Goal: Information Seeking & Learning: Find specific fact

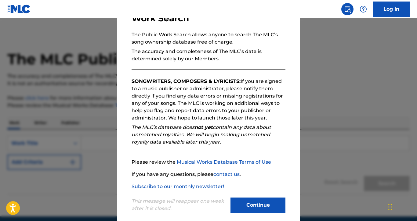
scroll to position [58, 0]
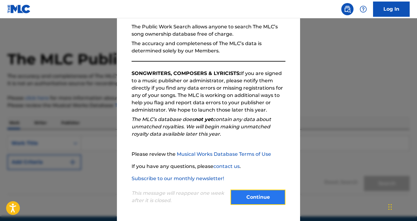
click at [257, 196] on button "Continue" at bounding box center [257, 197] width 55 height 15
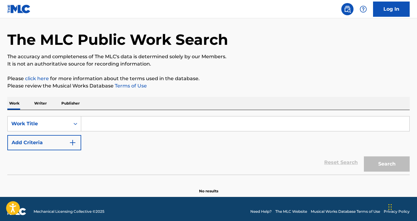
scroll to position [20, 0]
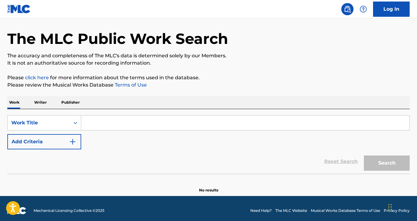
click at [42, 103] on p "Writer" at bounding box center [40, 102] width 16 height 13
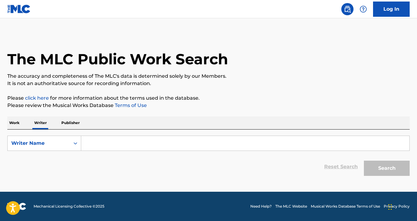
click at [98, 145] on input "Search Form" at bounding box center [245, 143] width 328 height 15
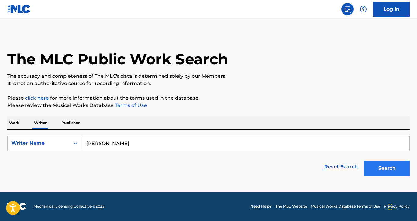
type input "[PERSON_NAME]"
click at [389, 165] on button "Search" at bounding box center [387, 168] width 46 height 15
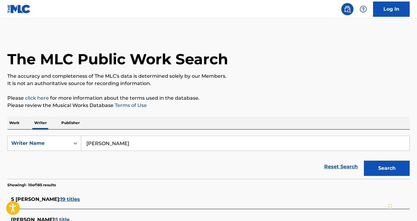
click at [74, 122] on p "Publisher" at bounding box center [70, 123] width 22 height 13
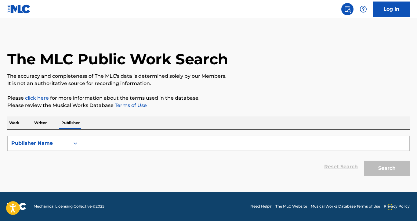
click at [115, 144] on input "Search Form" at bounding box center [245, 143] width 328 height 15
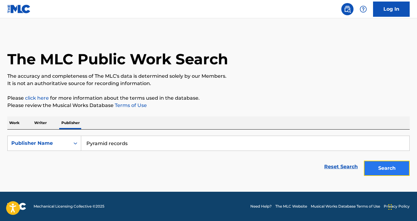
click at [397, 173] on button "Search" at bounding box center [387, 168] width 46 height 15
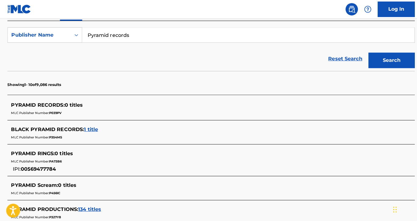
scroll to position [107, 0]
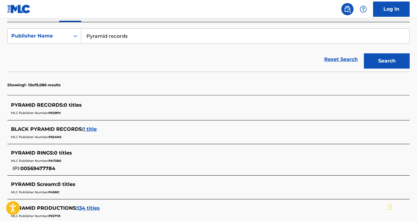
click at [155, 38] on input "Pyramid records" at bounding box center [245, 36] width 328 height 15
type input "Pyramid"
click at [108, 36] on input "Pyramid" at bounding box center [245, 36] width 328 height 15
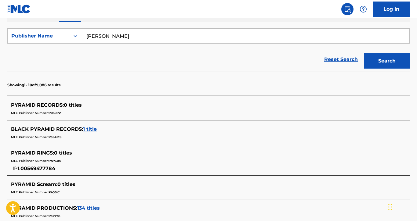
type input "[PERSON_NAME]"
click at [364, 53] on button "Search" at bounding box center [387, 60] width 46 height 15
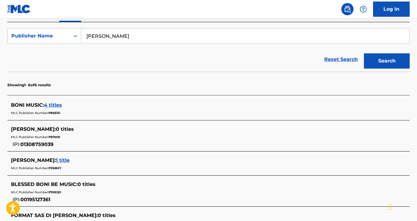
scroll to position [108, 0]
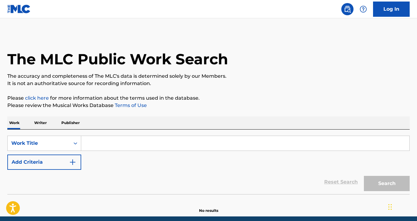
click at [105, 142] on input "Search Form" at bounding box center [245, 143] width 328 height 15
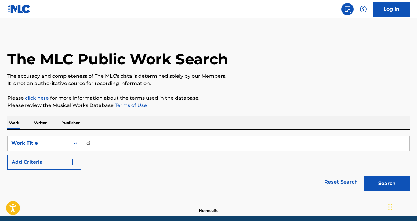
type input "c"
type input "condo"
click at [382, 185] on button "Search" at bounding box center [387, 183] width 46 height 15
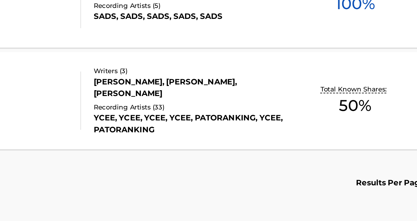
scroll to position [526, 0]
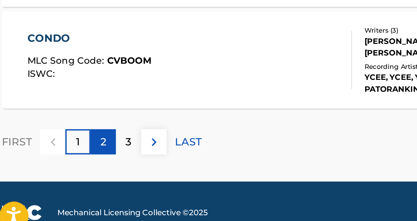
click at [54, 175] on p "2" at bounding box center [55, 173] width 3 height 7
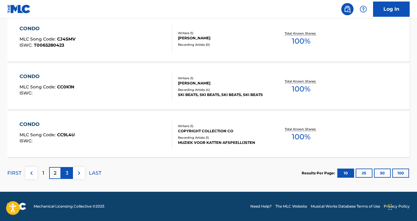
click at [68, 176] on div "3" at bounding box center [67, 173] width 12 height 12
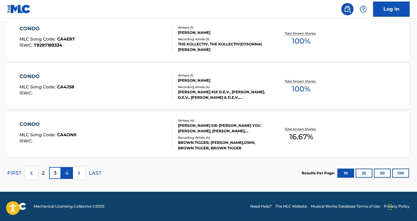
click at [67, 174] on p "4" at bounding box center [66, 173] width 3 height 7
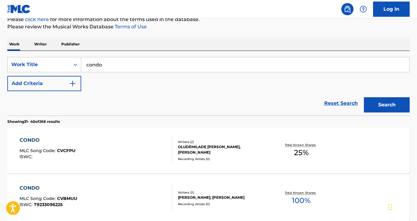
scroll to position [74, 0]
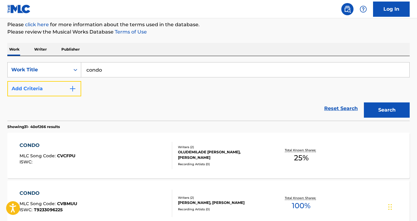
click at [59, 92] on button "Add Criteria" at bounding box center [44, 88] width 74 height 15
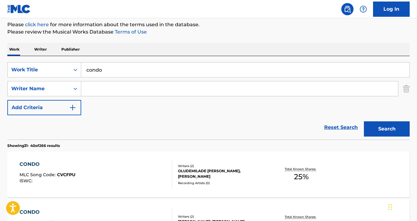
click at [97, 89] on input "Search Form" at bounding box center [239, 88] width 317 height 15
click at [401, 128] on button "Search" at bounding box center [387, 128] width 46 height 15
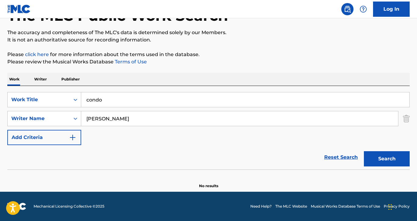
scroll to position [44, 0]
click at [159, 121] on input "Boni Faas" at bounding box center [239, 118] width 317 height 15
type input "B"
click at [378, 158] on button "Search" at bounding box center [387, 158] width 46 height 15
click at [150, 121] on input "Patrick Boniface" at bounding box center [239, 118] width 317 height 15
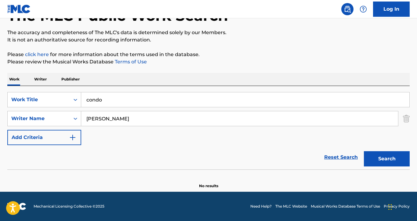
type input "Patrick"
click at [362, 159] on div "Search" at bounding box center [385, 157] width 49 height 24
click at [369, 159] on button "Search" at bounding box center [387, 158] width 46 height 15
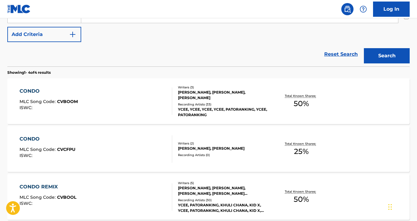
scroll to position [146, 0]
